Goal: Task Accomplishment & Management: Manage account settings

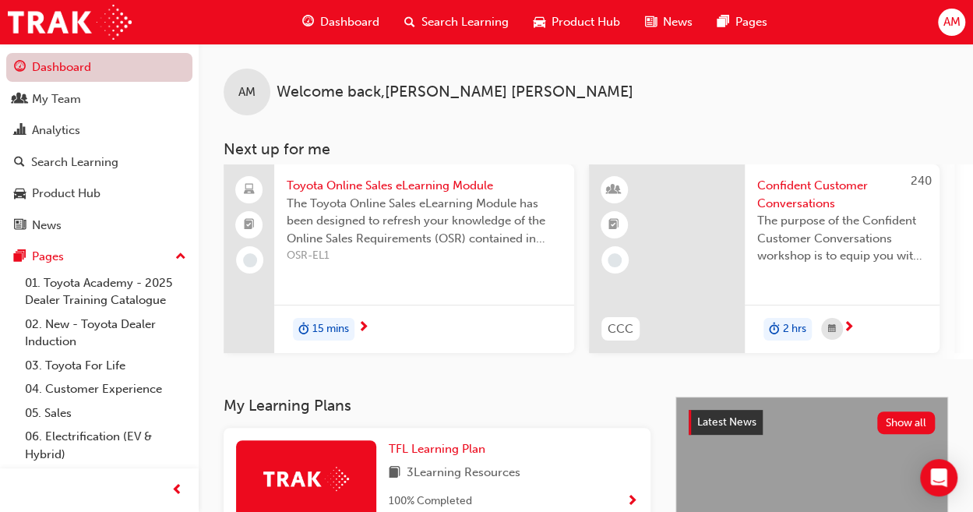
click at [70, 62] on link "Dashboard" at bounding box center [99, 67] width 186 height 29
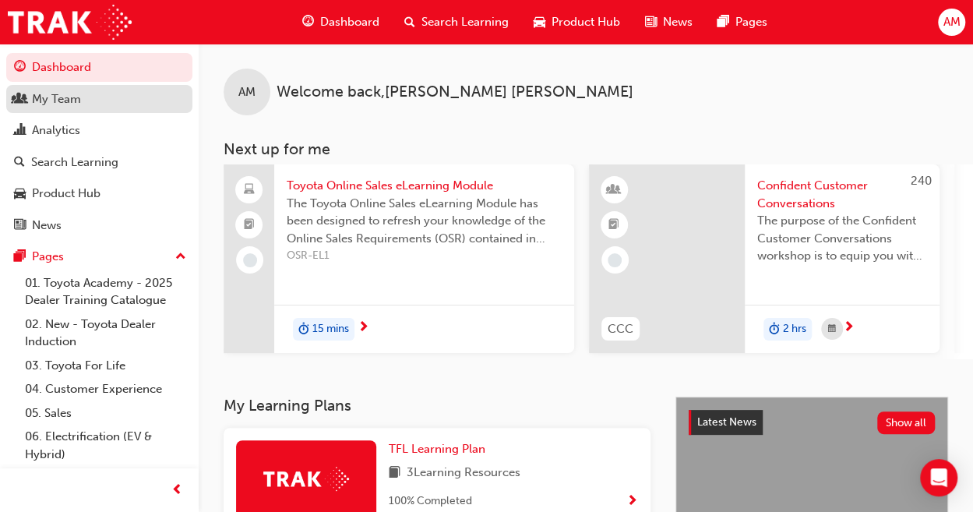
click at [50, 106] on div "My Team" at bounding box center [56, 99] width 49 height 18
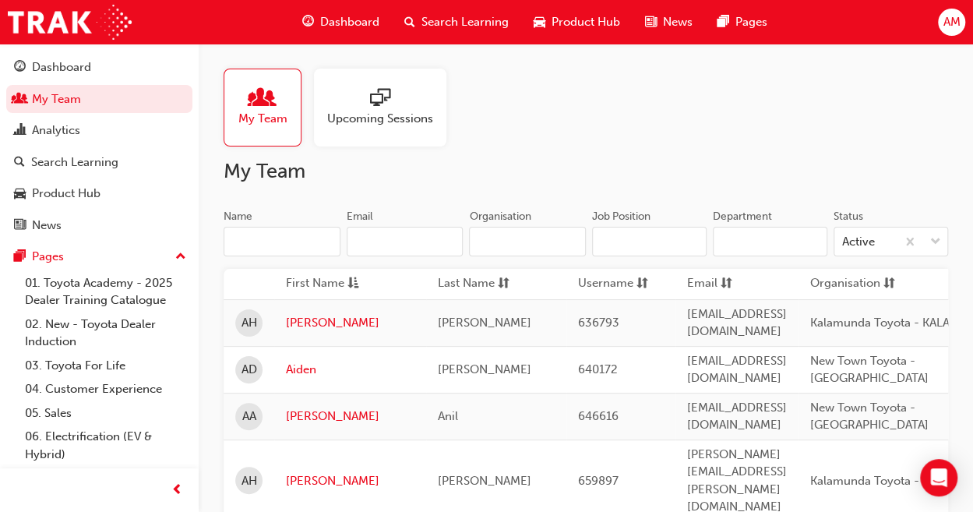
click at [270, 244] on input "Name" at bounding box center [282, 242] width 117 height 30
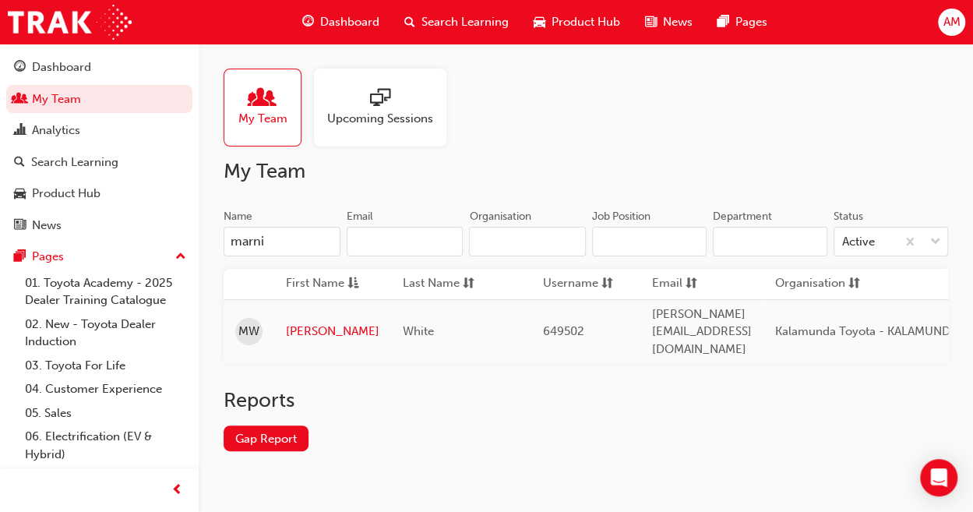
type input "[PERSON_NAME]"
click at [298, 323] on link "[PERSON_NAME]" at bounding box center [333, 332] width 94 height 18
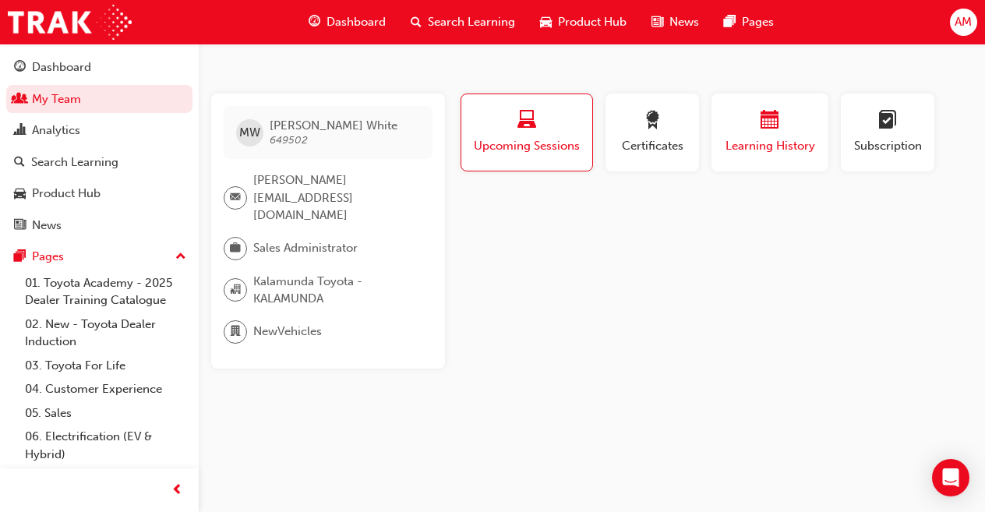
click at [780, 118] on div "button" at bounding box center [770, 123] width 94 height 24
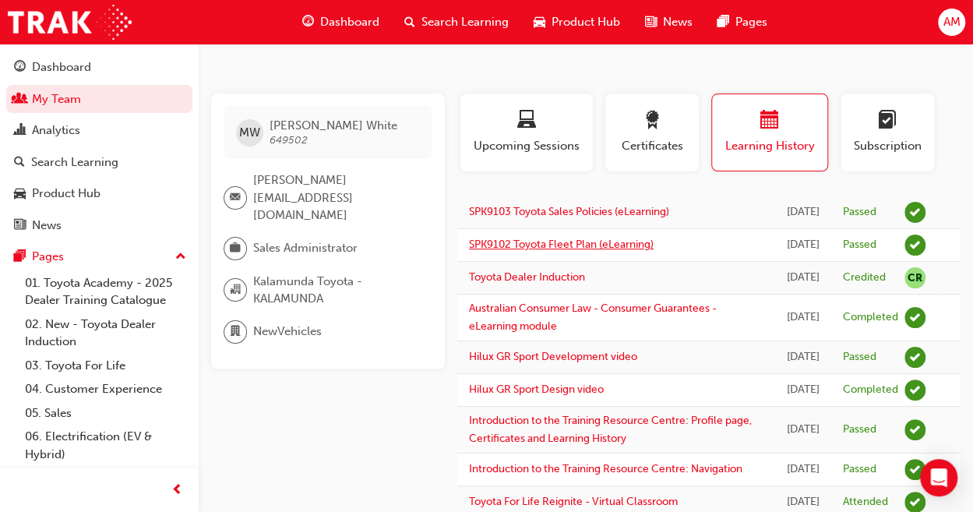
click at [489, 251] on link "SPK9102 Toyota Fleet Plan (eLearning)" at bounding box center [561, 244] width 185 height 13
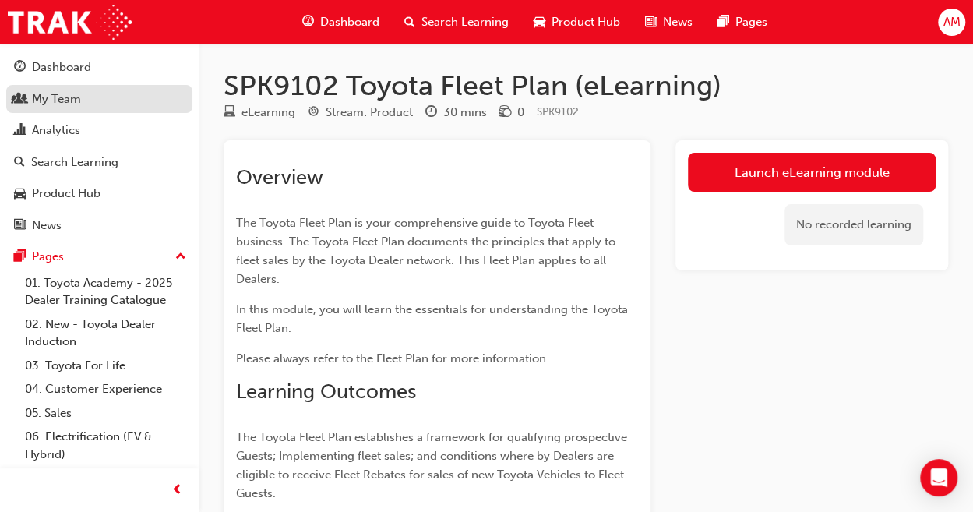
click at [56, 111] on link "My Team" at bounding box center [99, 99] width 186 height 29
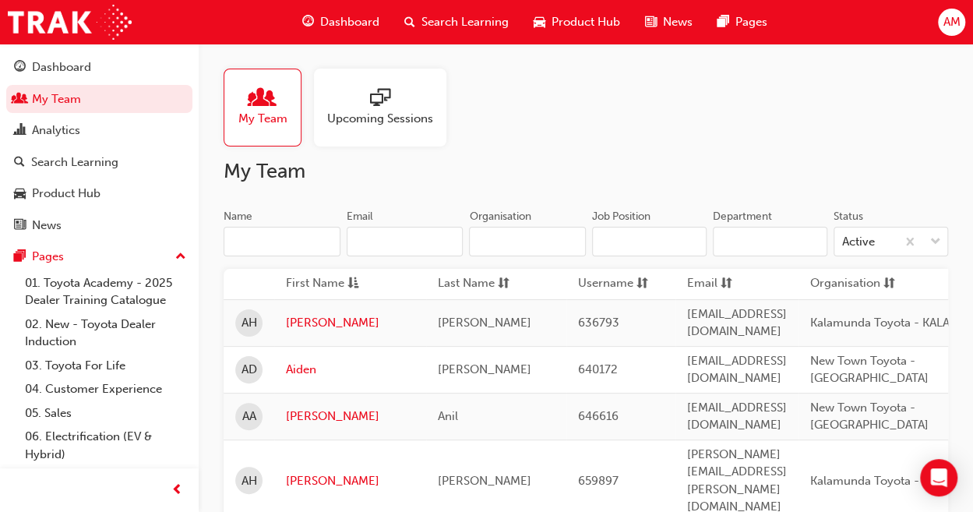
click at [268, 248] on input "Name" at bounding box center [282, 242] width 117 height 30
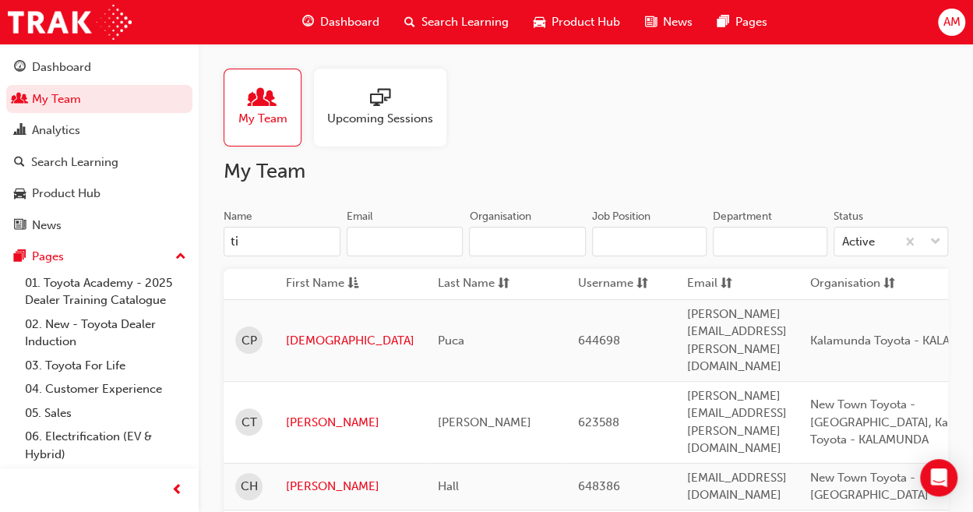
type input "[PERSON_NAME]"
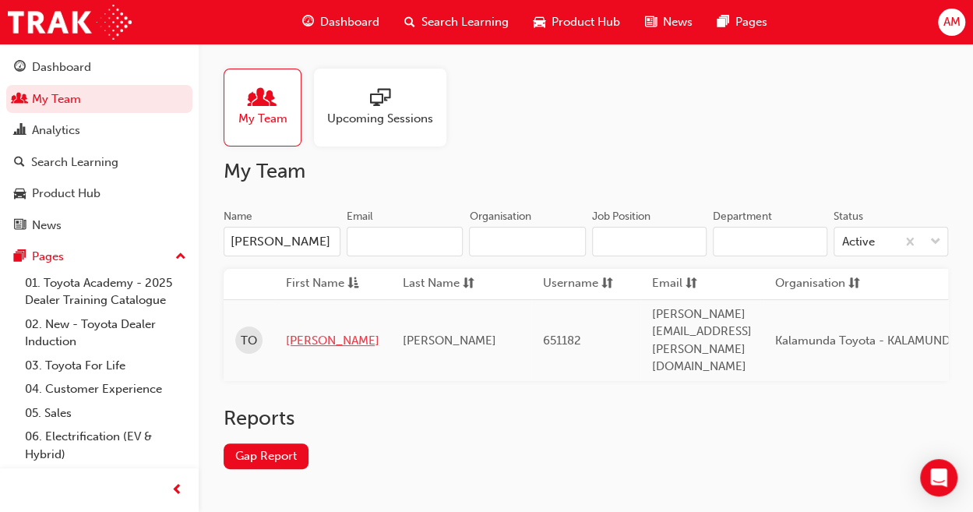
click at [322, 332] on link "[PERSON_NAME]" at bounding box center [333, 341] width 94 height 18
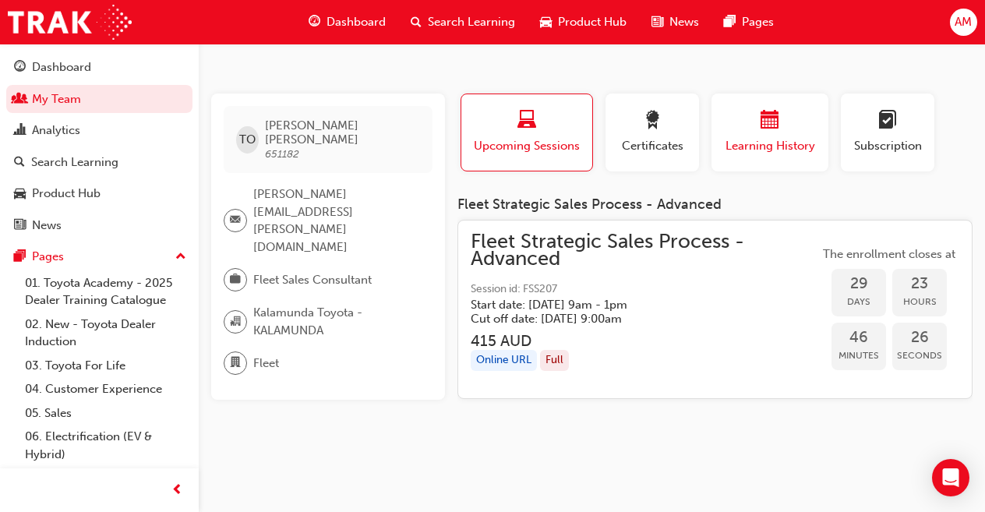
click at [776, 129] on span "calendar-icon" at bounding box center [770, 121] width 19 height 21
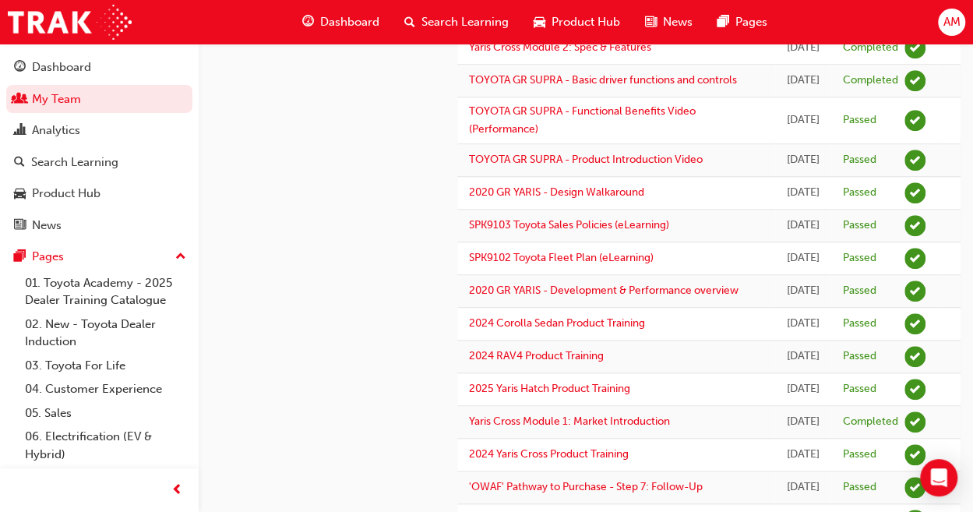
scroll to position [534, 0]
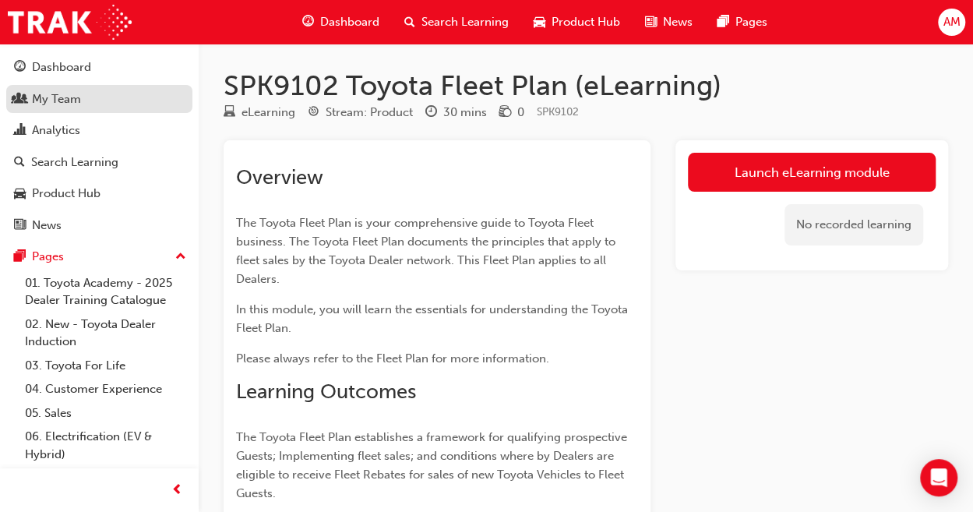
click at [50, 111] on link "My Team" at bounding box center [99, 99] width 186 height 29
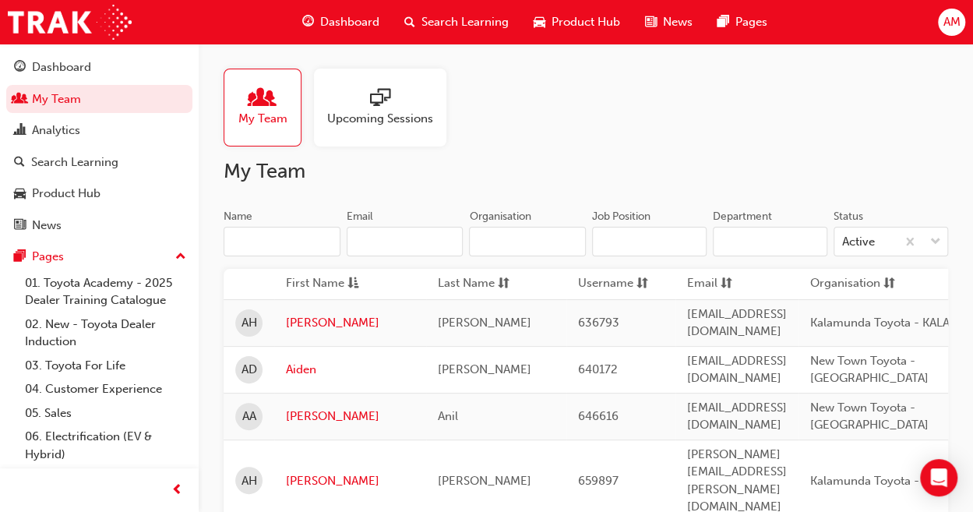
click at [257, 235] on input "Name" at bounding box center [282, 242] width 117 height 30
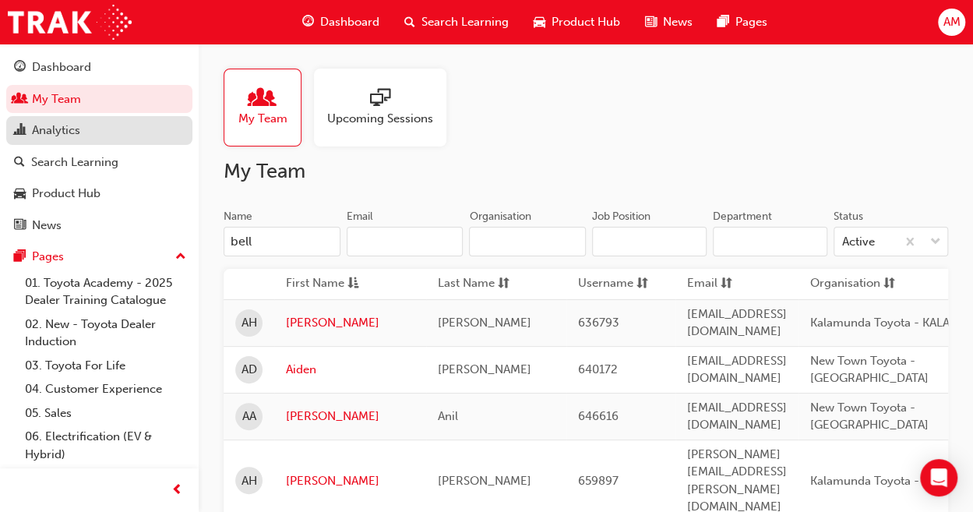
type input "bella"
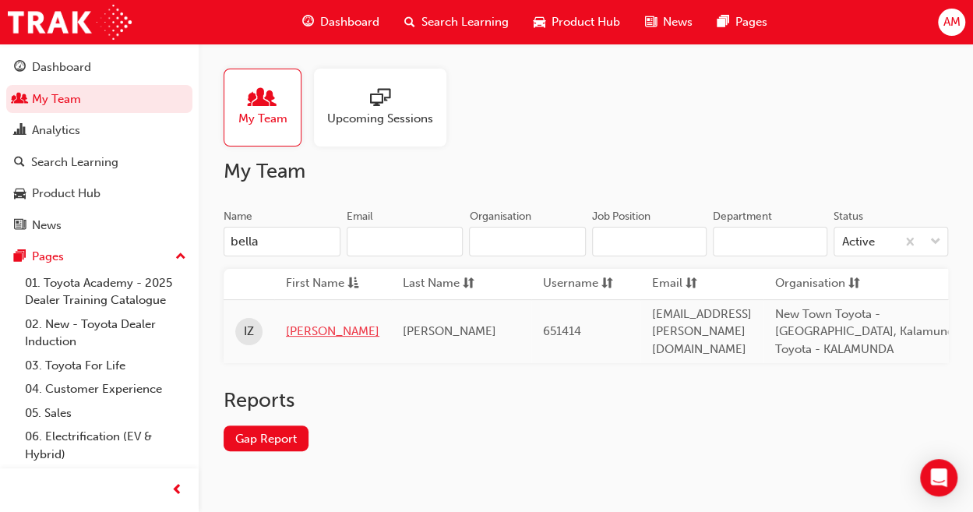
click at [298, 323] on link "[PERSON_NAME]" at bounding box center [333, 332] width 94 height 18
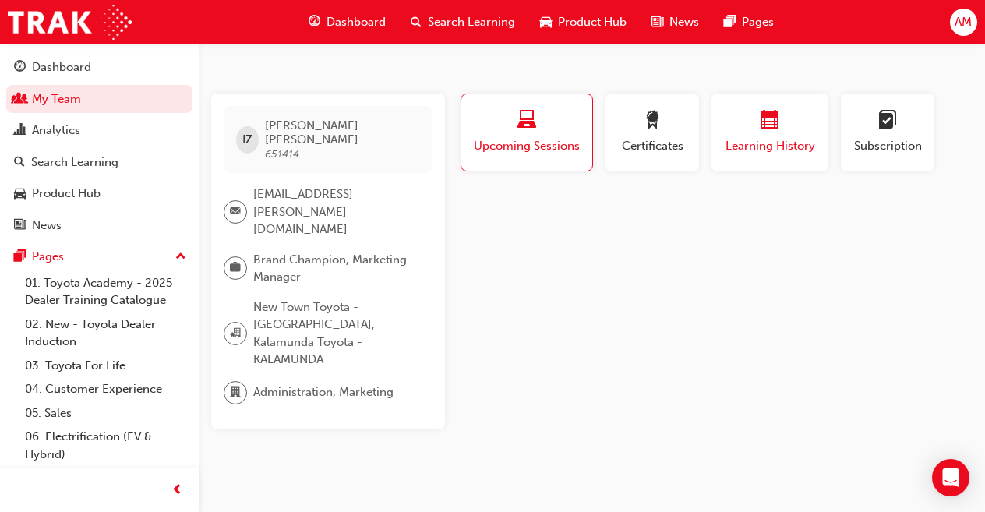
click at [762, 147] on span "Learning History" at bounding box center [770, 146] width 94 height 18
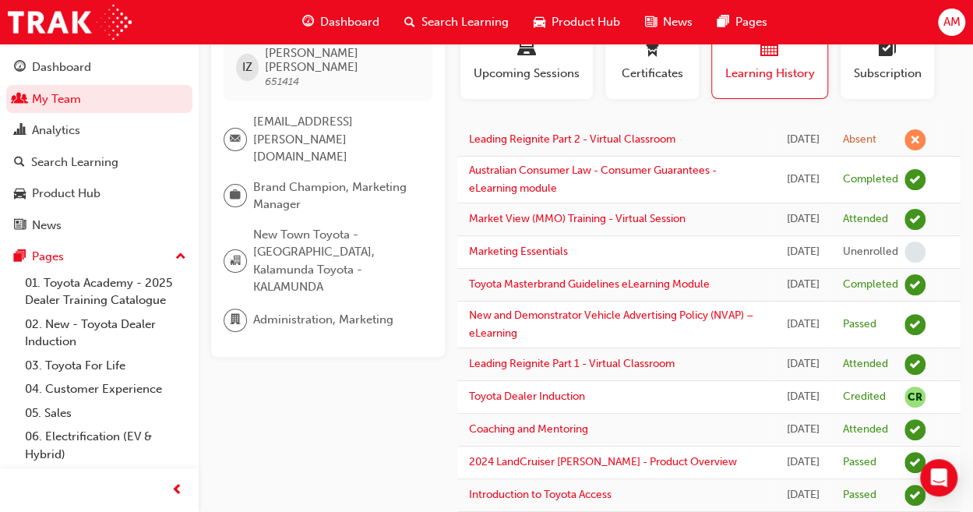
scroll to position [73, 0]
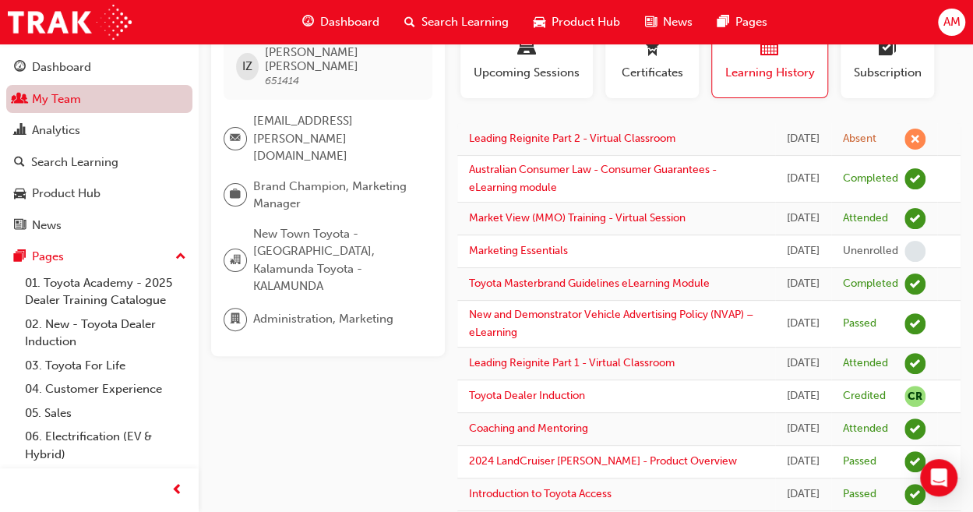
click at [53, 111] on link "My Team" at bounding box center [99, 99] width 186 height 29
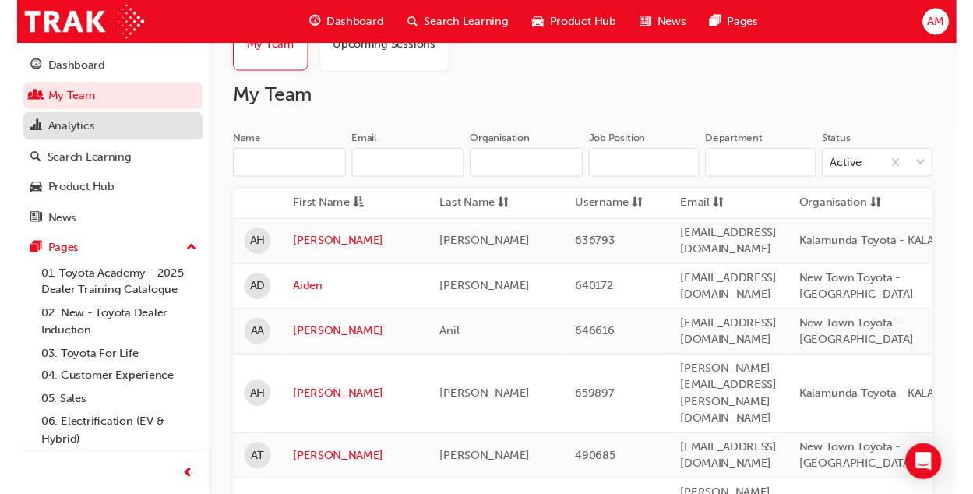
scroll to position [31, 0]
